Goal: Use online tool/utility: Use online tool/utility

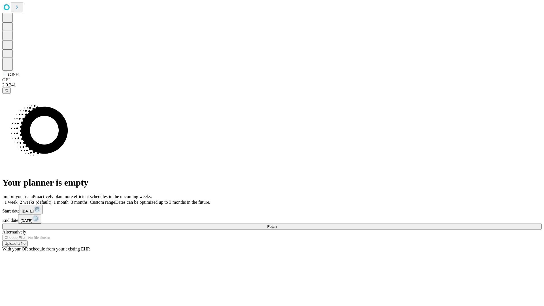
click at [276, 224] on span "Fetch" at bounding box center [271, 226] width 9 height 4
